Goal: Information Seeking & Learning: Find specific fact

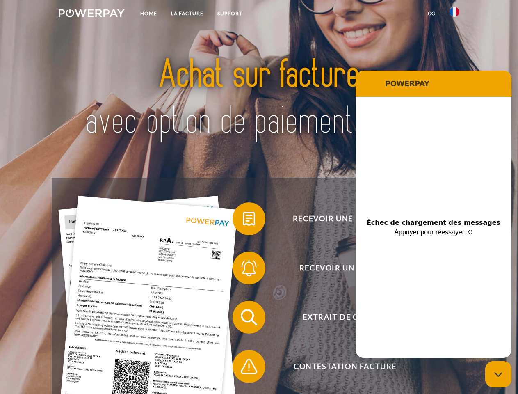
click at [91, 14] on img at bounding box center [92, 13] width 66 height 8
click at [455, 14] on img at bounding box center [455, 12] width 10 height 10
click at [432, 14] on link "CG" at bounding box center [432, 13] width 22 height 15
click at [243, 220] on span at bounding box center [236, 218] width 41 height 41
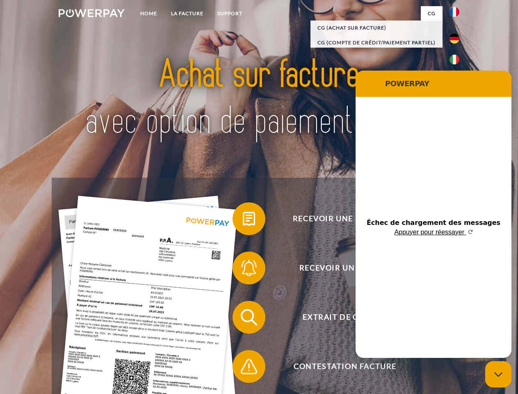
click at [243, 270] on span at bounding box center [236, 267] width 41 height 41
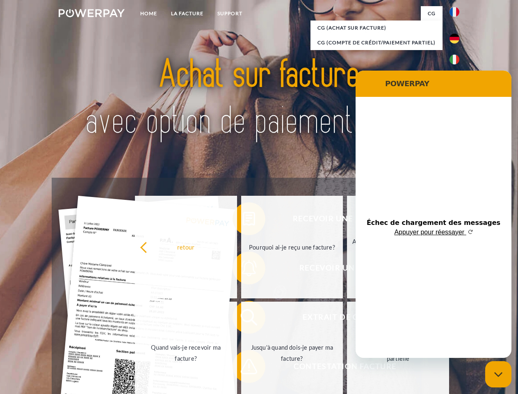
click at [243, 319] on link "Jusqu'à quand dois-je payer ma facture?" at bounding box center [292, 353] width 102 height 103
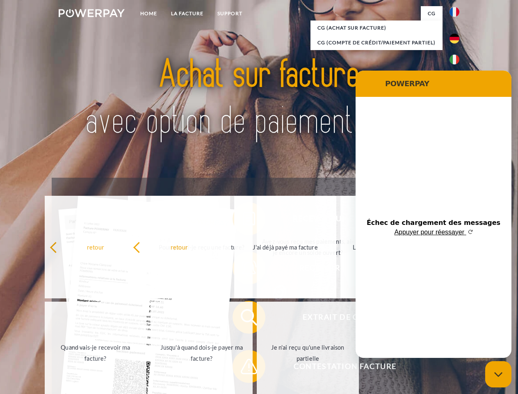
click at [243, 368] on span at bounding box center [236, 366] width 41 height 41
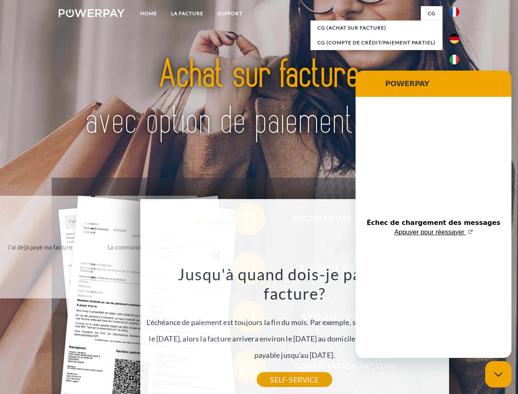
click at [498, 374] on icon "Fermer la fenêtre de messagerie" at bounding box center [498, 374] width 9 height 5
